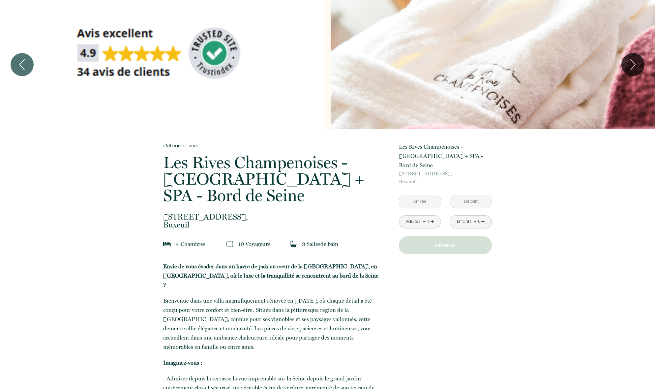
click at [427, 195] on input "text" at bounding box center [420, 201] width 42 height 13
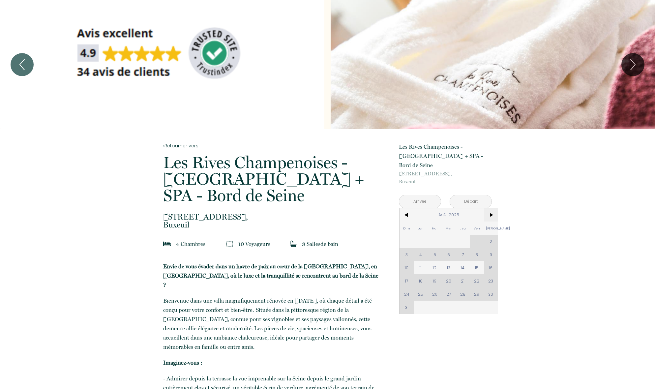
click at [489, 208] on span ">" at bounding box center [491, 214] width 14 height 13
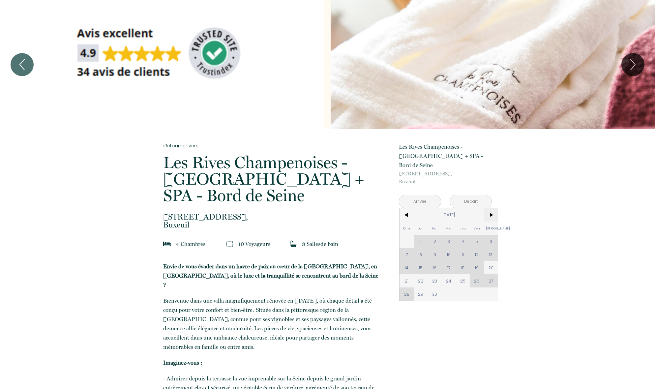
click at [489, 208] on span ">" at bounding box center [491, 214] width 14 height 13
click at [435, 285] on div "Dim Lun Mar Mer Jeu Ven Sam 1 2 3 4 5 6 7 8 9 10 11 12 13 14 15 16 17 18 19 20 …" at bounding box center [448, 254] width 98 height 92
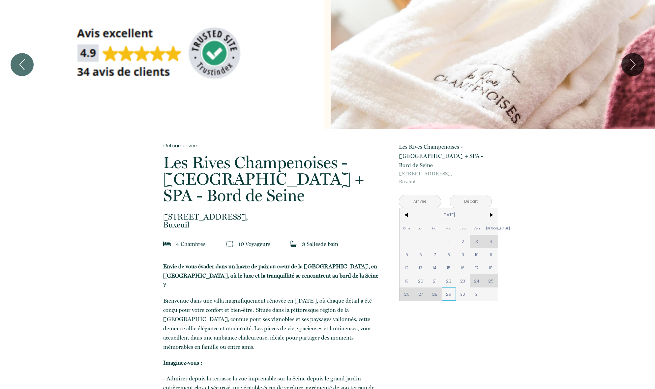
click at [447, 287] on span "29" at bounding box center [448, 293] width 14 height 13
type input "[DATE]"
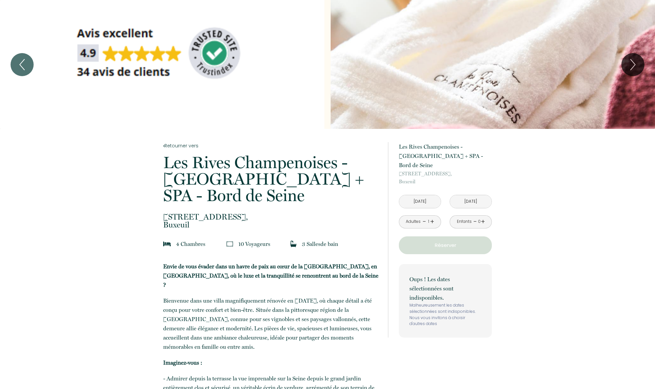
click at [431, 216] on link "+" at bounding box center [432, 221] width 4 height 10
click at [448, 241] on p "Réserver" at bounding box center [445, 245] width 88 height 8
click at [418, 195] on input "[DATE]" at bounding box center [420, 201] width 42 height 13
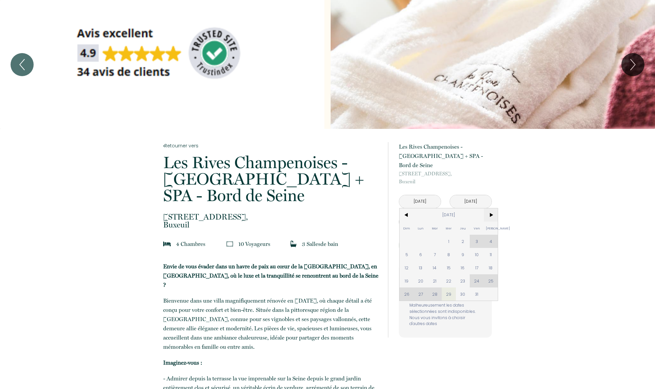
click at [490, 208] on span ">" at bounding box center [491, 214] width 14 height 13
click at [433, 248] on span "4" at bounding box center [434, 254] width 14 height 13
type input "[DATE]"
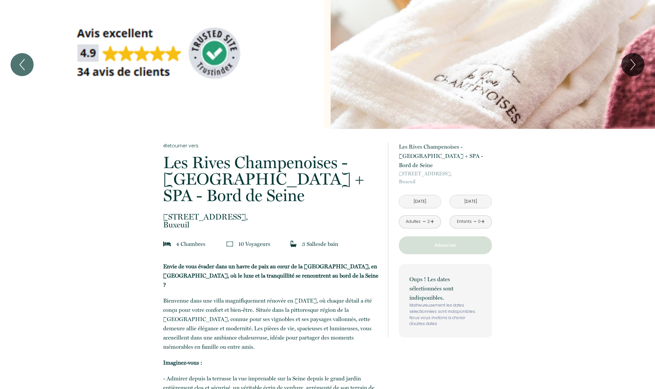
click at [449, 244] on button "Réserver" at bounding box center [445, 245] width 93 height 18
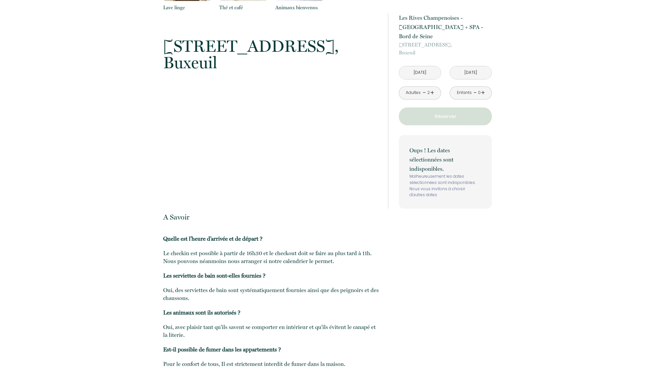
scroll to position [1153, 0]
